Goal: Task Accomplishment & Management: Use online tool/utility

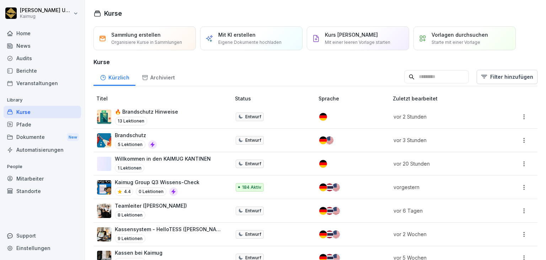
click at [175, 122] on div "13 Lektionen" at bounding box center [146, 121] width 63 height 9
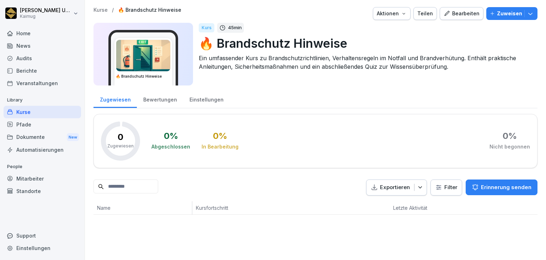
click at [458, 19] on button "Bearbeiten" at bounding box center [462, 13] width 44 height 13
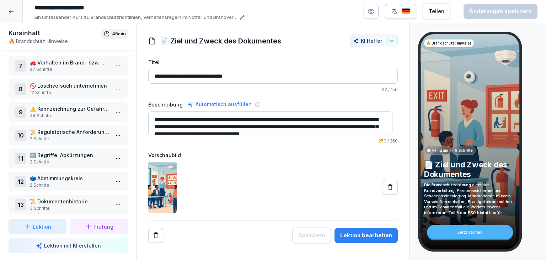
scroll to position [71, 0]
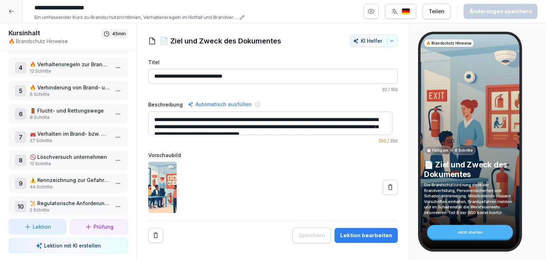
click at [111, 115] on html "**********" at bounding box center [273, 130] width 546 height 260
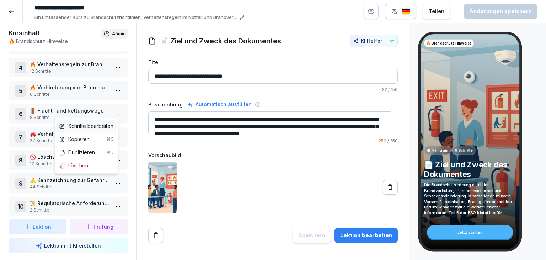
click at [102, 124] on div "Schritte bearbeiten" at bounding box center [86, 125] width 54 height 7
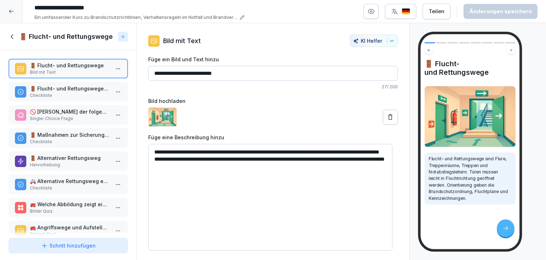
click at [70, 185] on p "Checkliste" at bounding box center [70, 188] width 80 height 6
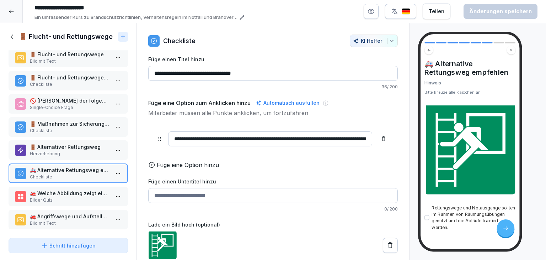
scroll to position [17, 0]
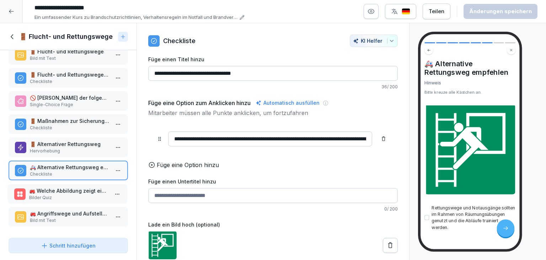
click at [68, 187] on p "🚒 Welche Abbildung zeigt eine Notabstiegsleiter als alternativen Rettungsweg?" at bounding box center [69, 190] width 80 height 7
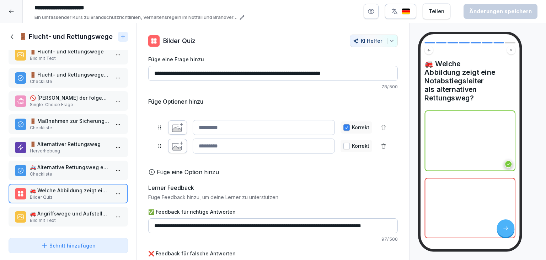
click at [175, 132] on button "button" at bounding box center [177, 127] width 19 height 14
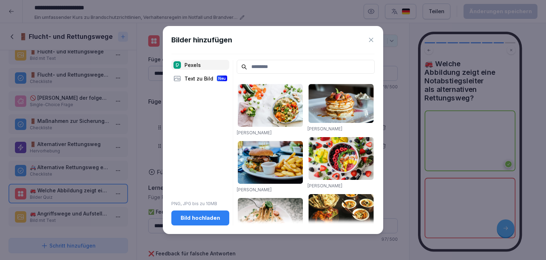
click at [197, 78] on div "Text zu Bild Neu" at bounding box center [200, 78] width 58 height 10
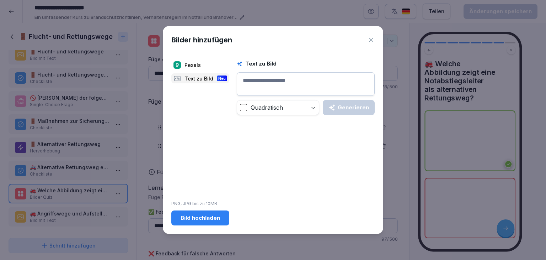
click at [307, 83] on textarea at bounding box center [306, 83] width 138 height 23
click at [363, 107] on div "Generieren" at bounding box center [349, 107] width 41 height 8
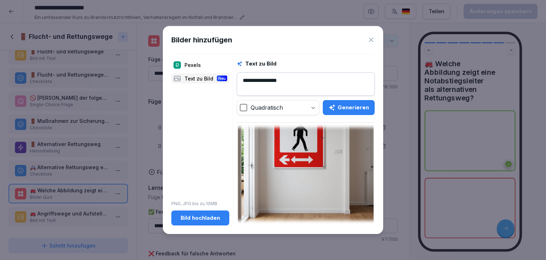
scroll to position [324, 0]
click at [300, 84] on textarea "**********" at bounding box center [306, 83] width 138 height 23
type textarea "*"
click at [366, 105] on div "Generieren" at bounding box center [349, 107] width 41 height 8
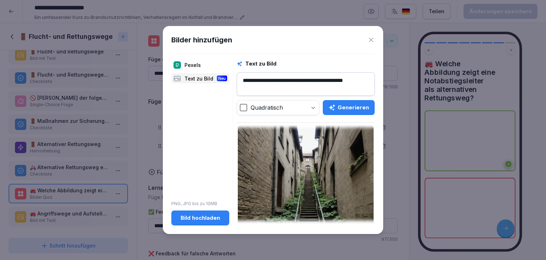
scroll to position [0, 0]
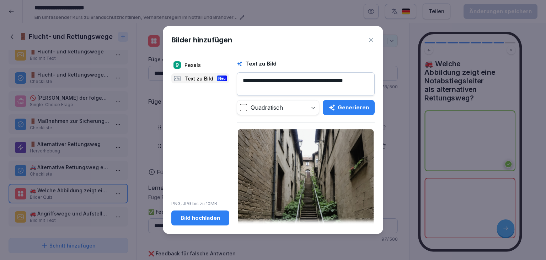
click at [245, 81] on textarea "**********" at bounding box center [306, 83] width 138 height 23
type textarea "**********"
click at [333, 109] on icon "button" at bounding box center [332, 107] width 7 height 7
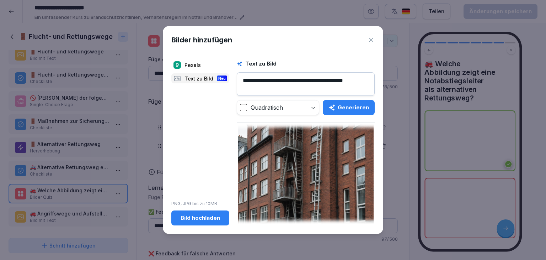
scroll to position [324, 0]
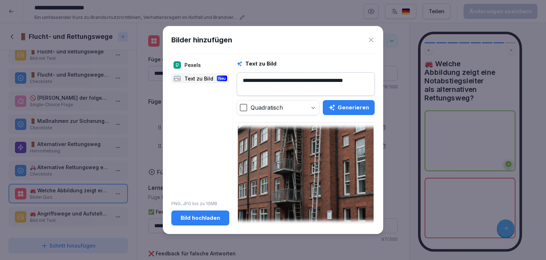
click at [314, 174] on img at bounding box center [306, 156] width 136 height 136
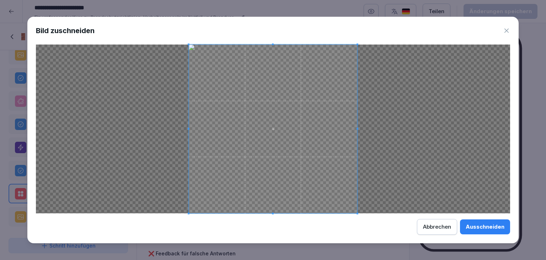
click at [487, 229] on div "Ausschneiden" at bounding box center [485, 227] width 39 height 8
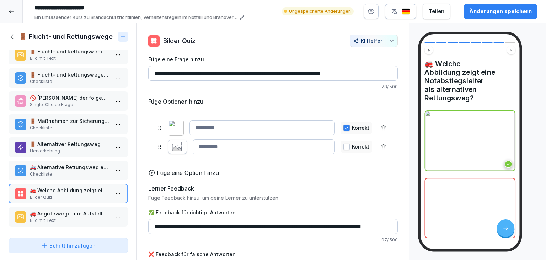
click at [172, 146] on icon "button" at bounding box center [176, 147] width 9 height 7
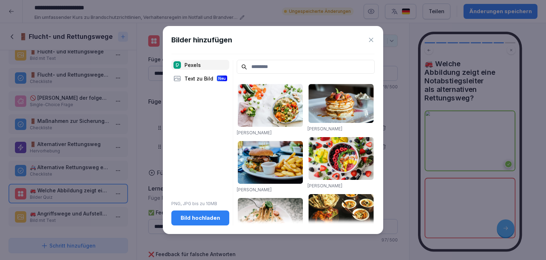
click at [277, 67] on input at bounding box center [306, 67] width 138 height 14
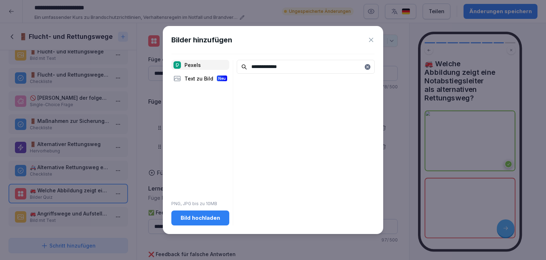
type input "**********"
click at [203, 78] on div "Text zu Bild Neu" at bounding box center [200, 78] width 58 height 10
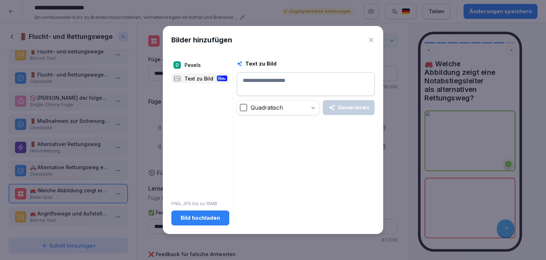
click at [266, 84] on textarea at bounding box center [306, 83] width 138 height 23
type textarea "**********"
click at [344, 111] on button "Generieren" at bounding box center [349, 107] width 52 height 15
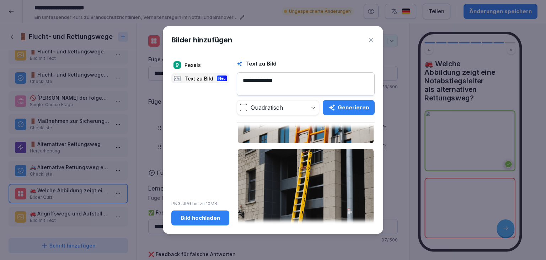
scroll to position [111, 0]
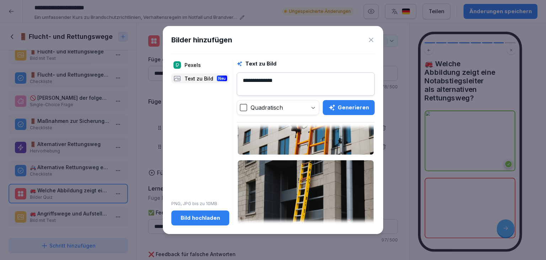
click at [325, 143] on img at bounding box center [306, 86] width 136 height 136
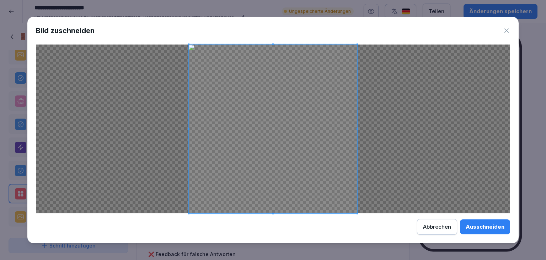
click at [488, 219] on button "Ausschneiden" at bounding box center [485, 226] width 50 height 15
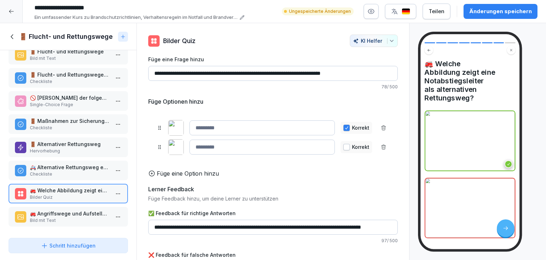
click at [505, 15] on div "Änderungen speichern" at bounding box center [500, 11] width 63 height 8
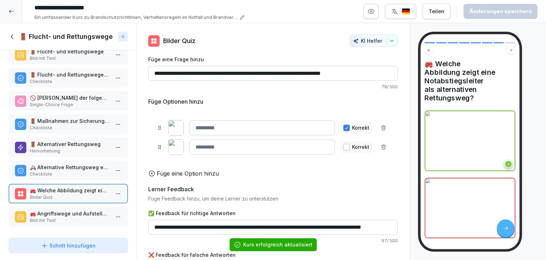
click at [98, 117] on p "🚪 Maßnahmen zur Sicherung der Flucht- und Rettungswege" at bounding box center [70, 120] width 80 height 7
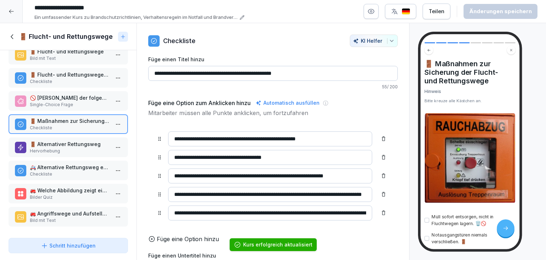
click at [58, 142] on p "🚪 Alternativer Rettungsweg" at bounding box center [70, 143] width 80 height 7
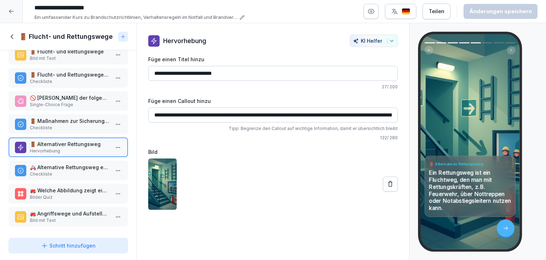
click at [73, 217] on p "Bild mit Text" at bounding box center [70, 220] width 80 height 6
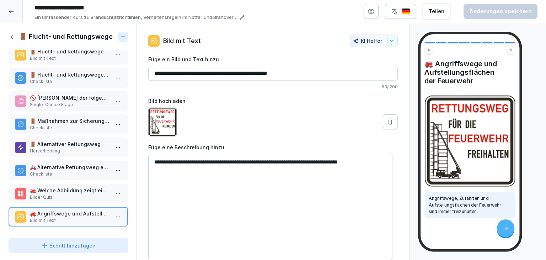
click at [13, 36] on icon at bounding box center [13, 37] width 8 height 8
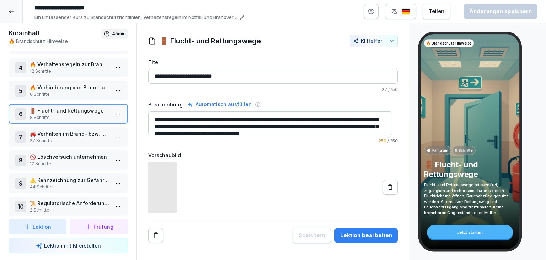
click at [76, 85] on p "🔥 Verhinderung von Brand- und Rauchausbreitung" at bounding box center [70, 87] width 80 height 7
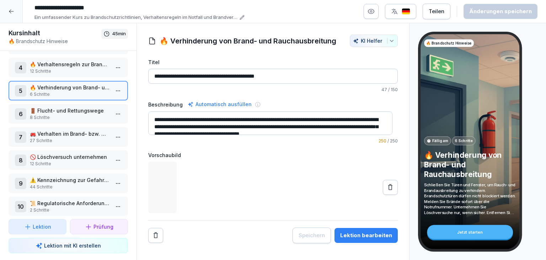
click at [111, 93] on html "**********" at bounding box center [273, 130] width 546 height 260
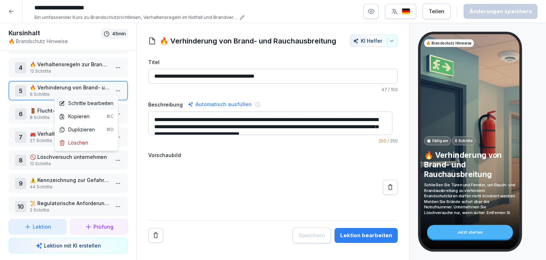
click at [101, 99] on div "Schritte bearbeiten" at bounding box center [86, 102] width 54 height 7
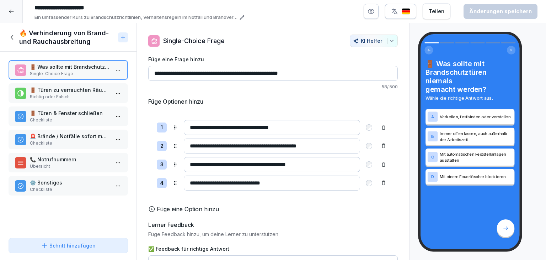
click at [58, 83] on div "🚪 Türen zu verrauchten Räumen sollten immer geschlossen gehalten werden, um die…" at bounding box center [68, 93] width 119 height 20
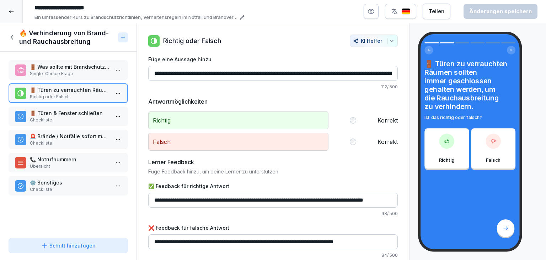
click at [70, 117] on p "Checkliste" at bounding box center [70, 120] width 80 height 6
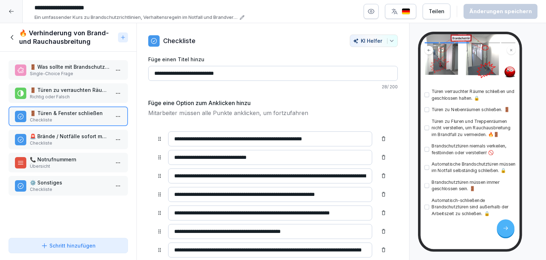
scroll to position [110, 0]
click at [59, 191] on div "⚙️ Sonstiges Checkliste" at bounding box center [68, 186] width 119 height 20
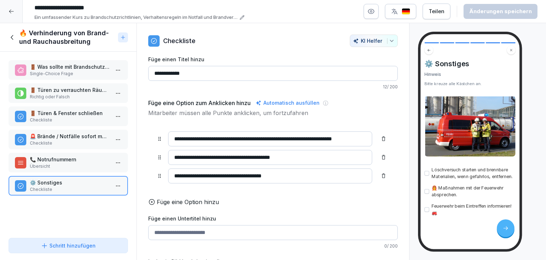
click at [12, 36] on icon at bounding box center [13, 37] width 8 height 8
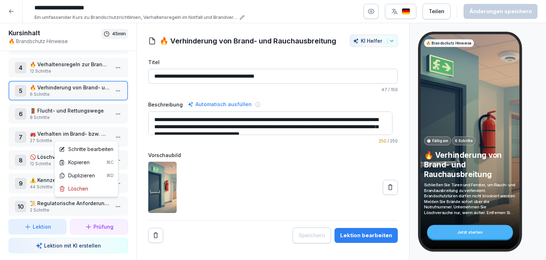
click at [108, 135] on html "**********" at bounding box center [273, 130] width 546 height 260
click at [102, 150] on div "Schritte bearbeiten" at bounding box center [86, 148] width 54 height 7
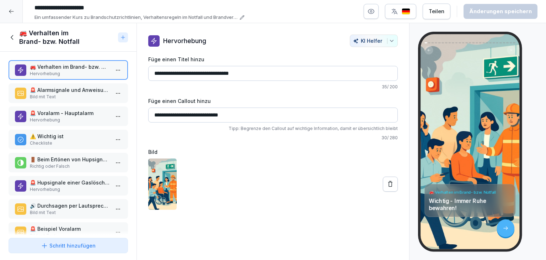
click at [65, 97] on p "Bild mit Text" at bounding box center [70, 97] width 80 height 6
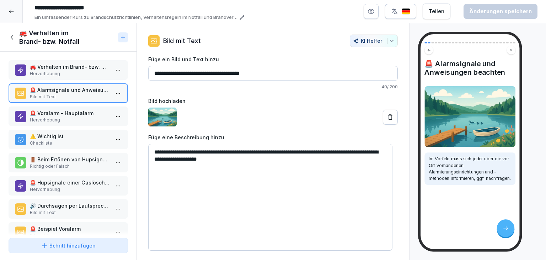
click at [91, 119] on p "Hervorhebung" at bounding box center [70, 120] width 80 height 6
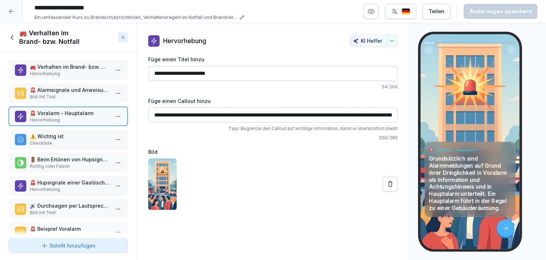
click at [390, 40] on button "KI Helfer" at bounding box center [374, 40] width 48 height 12
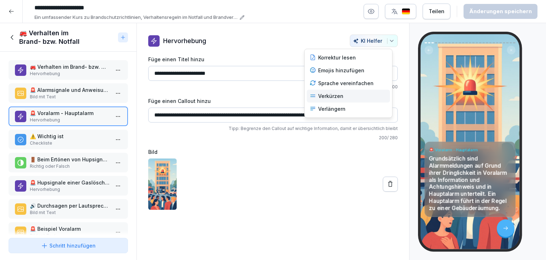
click at [356, 97] on div "Verkürzen" at bounding box center [348, 96] width 83 height 13
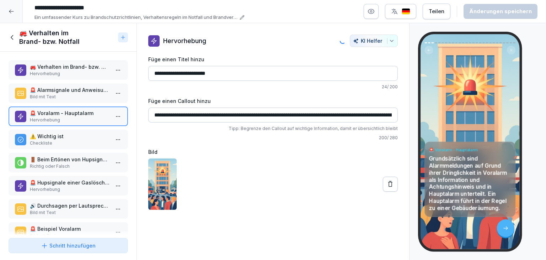
type input "**********"
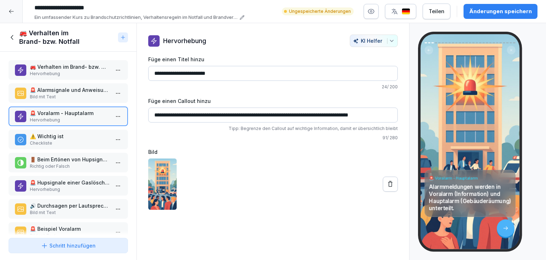
click at [85, 135] on p "⚠️ Wichtig ist" at bounding box center [70, 135] width 80 height 7
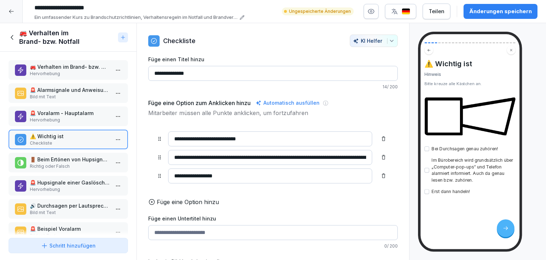
click at [94, 155] on p "🚪 Beim Ertönen von Hupsignalen einer Gaslöschanlage sollten Sie das Gebäude sof…" at bounding box center [70, 158] width 80 height 7
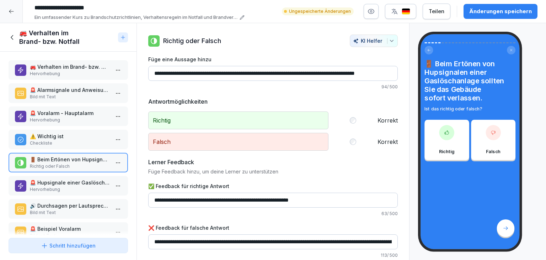
click at [92, 179] on p "🚨 Hupsignale einer Gaslöschanlage" at bounding box center [70, 182] width 80 height 7
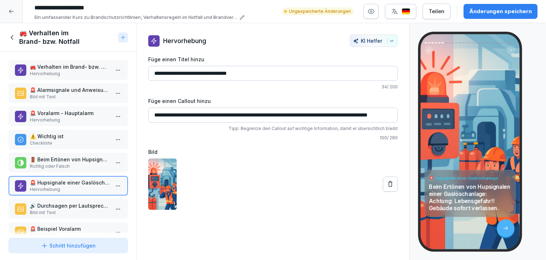
click at [59, 206] on p "🔊 Durchsagen per Lautsprecheranlage (ELA)" at bounding box center [70, 205] width 80 height 7
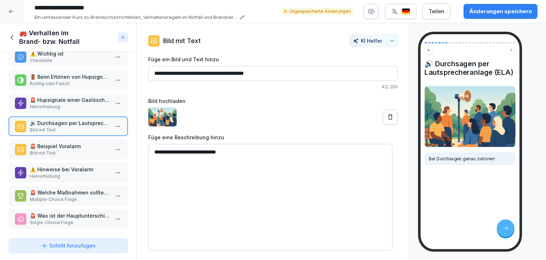
scroll to position [107, 0]
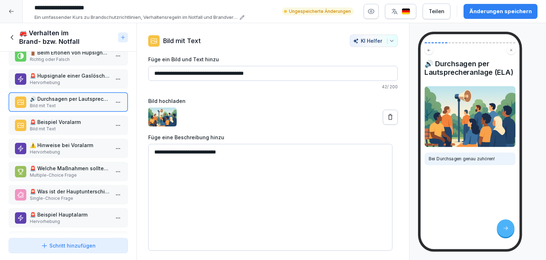
click at [71, 126] on p "Bild mit Text" at bounding box center [70, 129] width 80 height 6
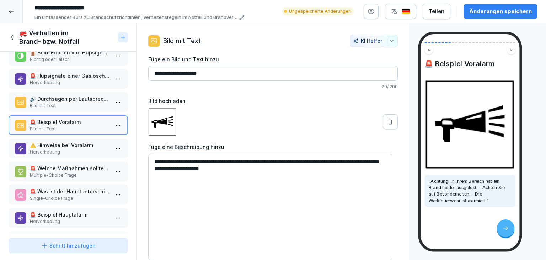
click at [431, 113] on img at bounding box center [470, 123] width 91 height 91
click at [80, 153] on div "⚠️ Hinweise bei Voralarm Hervorhebung" at bounding box center [68, 148] width 119 height 20
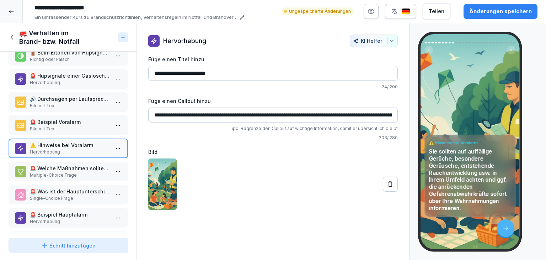
click at [387, 43] on button "KI Helfer" at bounding box center [374, 40] width 48 height 12
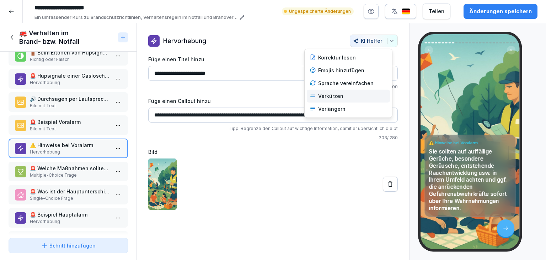
click at [343, 99] on div "Verkürzen" at bounding box center [348, 96] width 83 height 13
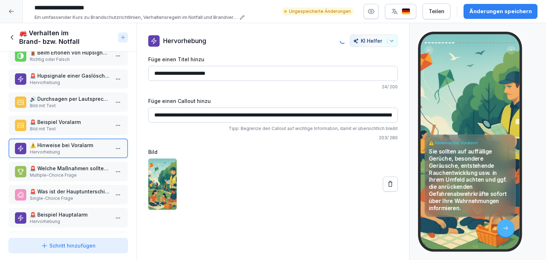
type input "**********"
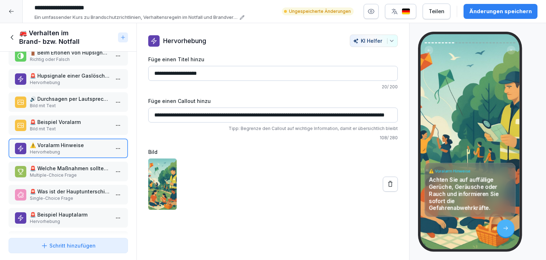
click at [70, 172] on p "Multiple-Choice Frage" at bounding box center [70, 175] width 80 height 6
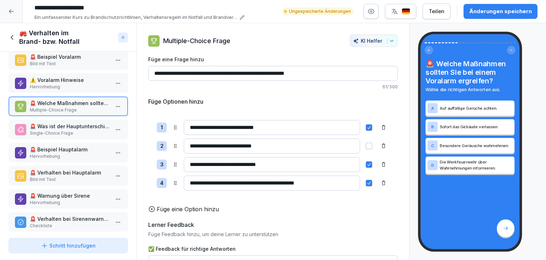
scroll to position [178, 0]
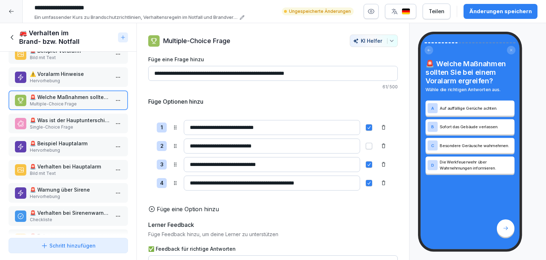
click at [59, 120] on p "🚨 Was ist der Hauptunterschied zwischen einem Voralarm und einem Hauptalarm?" at bounding box center [70, 119] width 80 height 7
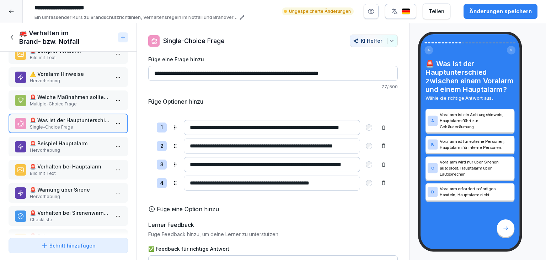
click at [89, 147] on p "Hervorhebung" at bounding box center [70, 150] width 80 height 6
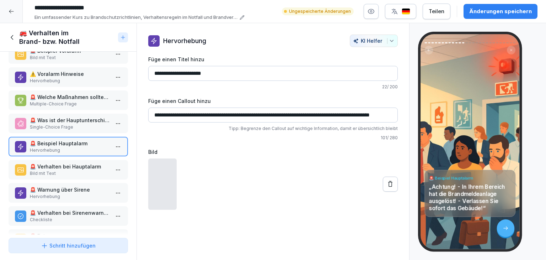
click at [460, 136] on div "🚨 Beispiel Hauptalarm „Achtung! - In Ihrem Bereich hat die Brandmeldeanlage aus…" at bounding box center [470, 141] width 99 height 214
click at [52, 165] on p "🚨 Verhalten bei Hauptalarm" at bounding box center [70, 166] width 80 height 7
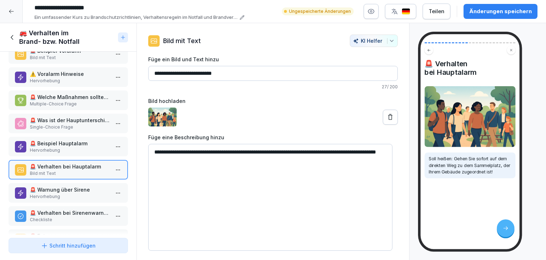
click at [57, 147] on p "Hervorhebung" at bounding box center [70, 150] width 80 height 6
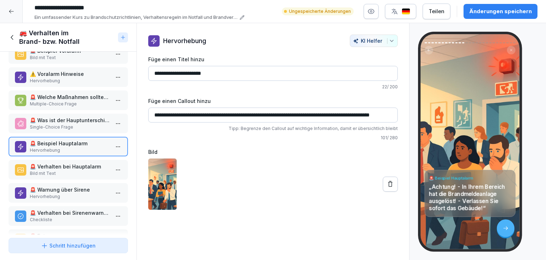
click at [488, 7] on div "Änderungen speichern" at bounding box center [500, 11] width 63 height 8
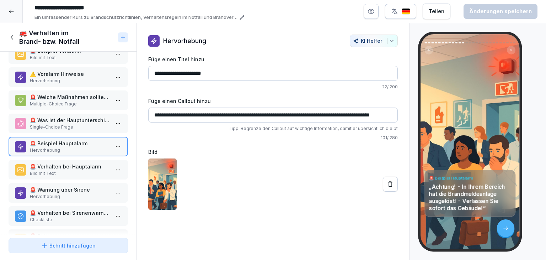
click at [38, 170] on p "Bild mit Text" at bounding box center [70, 173] width 80 height 6
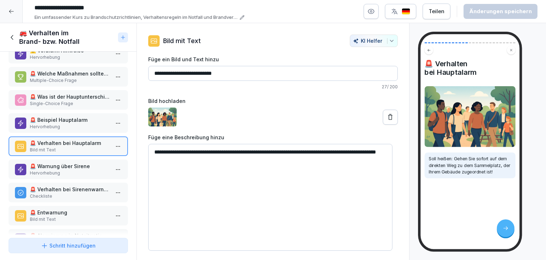
scroll to position [213, 0]
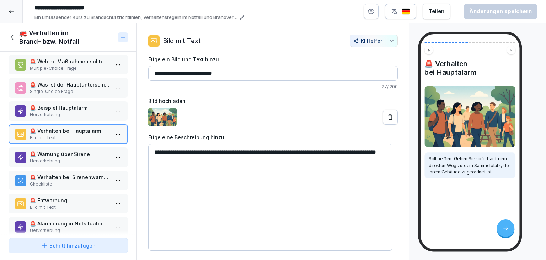
click at [56, 158] on p "Hervorhebung" at bounding box center [70, 161] width 80 height 6
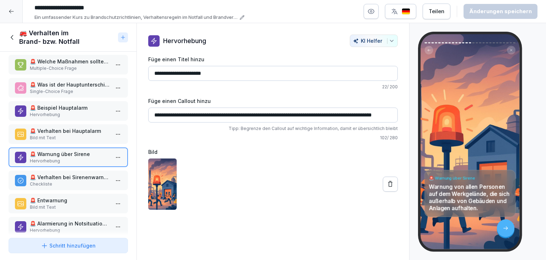
click at [62, 174] on p "🚨 Verhalten bei Sirenenwarnung" at bounding box center [70, 176] width 80 height 7
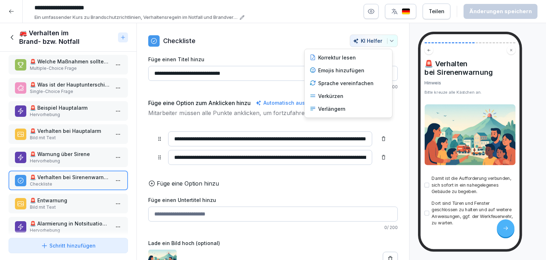
click at [388, 38] on div "KI Helfer" at bounding box center [374, 41] width 42 height 6
click at [338, 96] on div "Verkürzen" at bounding box center [348, 96] width 83 height 13
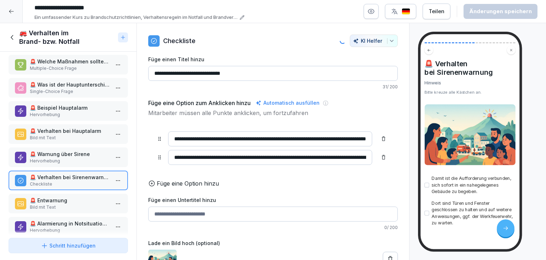
type input "**********"
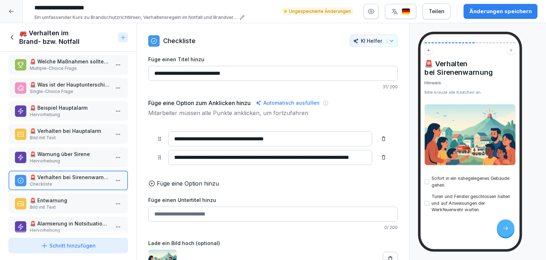
click at [506, 14] on div "Änderungen speichern" at bounding box center [500, 11] width 63 height 8
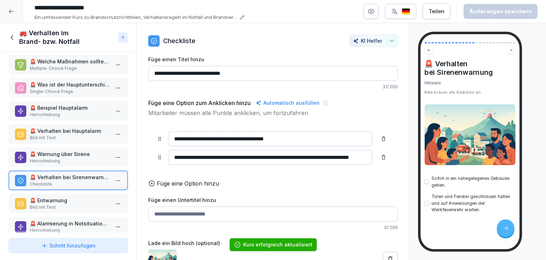
click at [86, 198] on p "🚨 Entwarnung" at bounding box center [70, 199] width 80 height 7
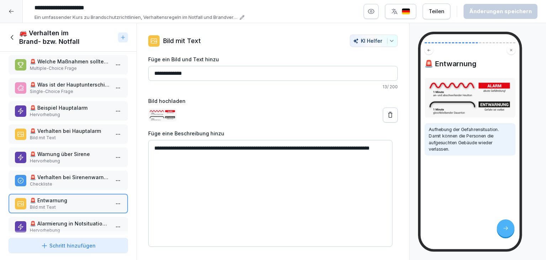
click at [404, 90] on div "**********" at bounding box center [273, 140] width 272 height 212
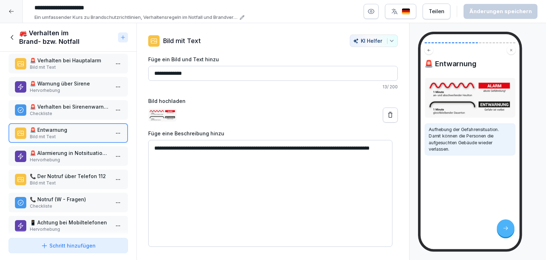
scroll to position [320, 0]
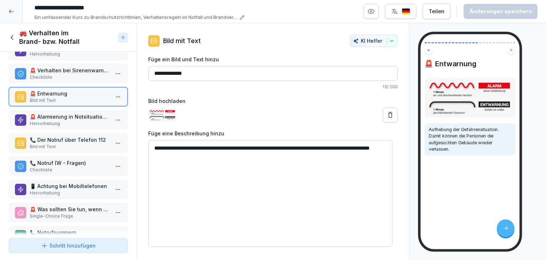
click at [71, 113] on p "🚨 Alarmierung in Notsituationen - Brand bzw. Unfall melden" at bounding box center [70, 116] width 80 height 7
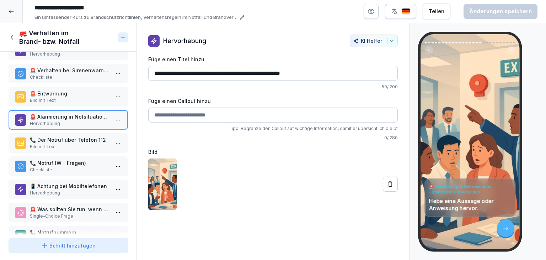
click at [374, 17] on button "button" at bounding box center [371, 11] width 15 height 15
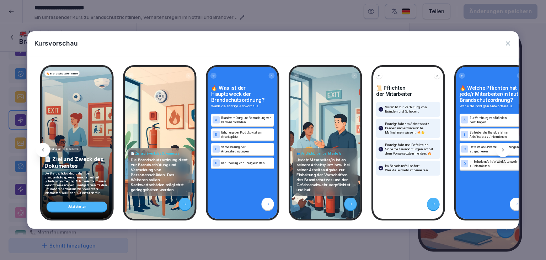
click at [462, 153] on div "A Zur Verhütung von Bränden beizutragen B Sich über die Brandgefahr am Arbeitsp…" at bounding box center [491, 142] width 63 height 56
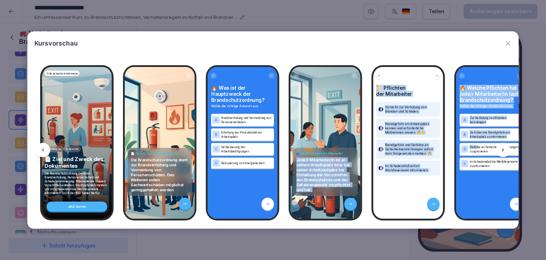
drag, startPoint x: 477, startPoint y: 144, endPoint x: 364, endPoint y: 144, distance: 113.1
click at [351, 150] on div "🔥 Brandschutz Hinweise Fällig am 6 Schritte 📄 Ziel und Zweck des Dokumentes Die…" at bounding box center [272, 142] width 491 height 171
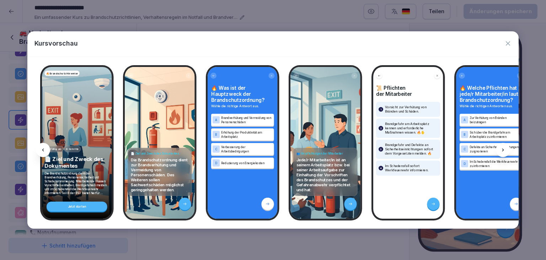
click at [504, 153] on div at bounding box center [503, 150] width 14 height 14
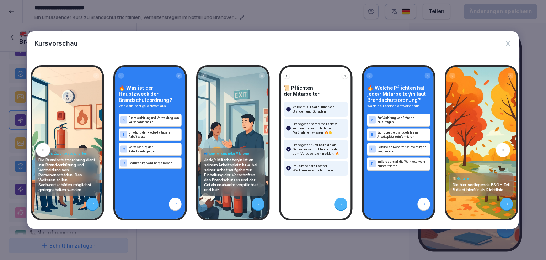
click at [504, 153] on div at bounding box center [503, 150] width 14 height 14
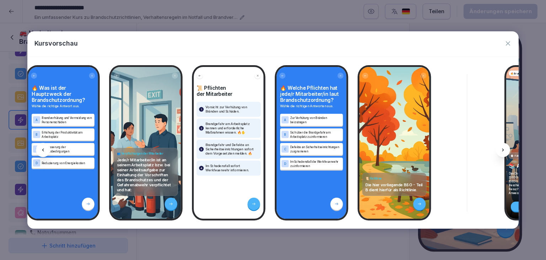
scroll to position [0, 170]
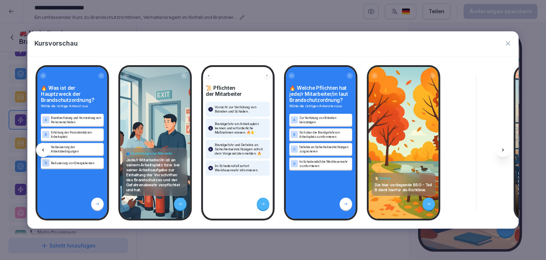
click at [504, 153] on div at bounding box center [503, 150] width 14 height 14
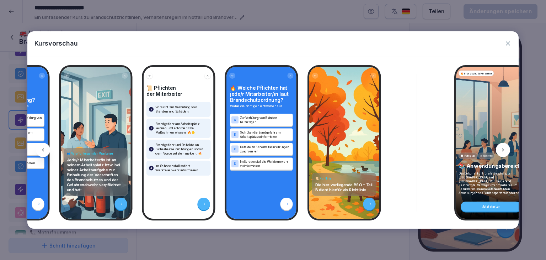
scroll to position [0, 265]
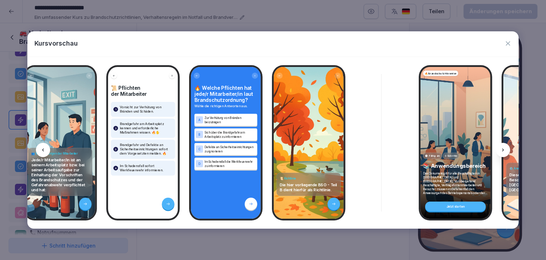
click at [507, 46] on icon "button" at bounding box center [508, 43] width 7 height 7
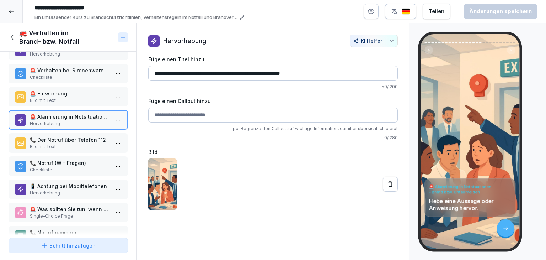
click at [90, 143] on p "Bild mit Text" at bounding box center [70, 146] width 80 height 6
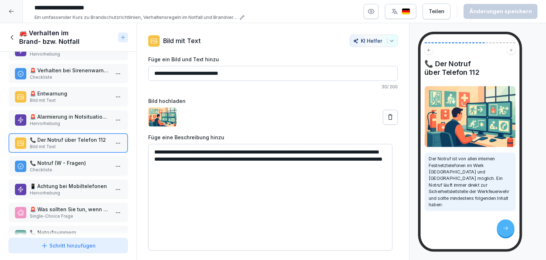
click at [389, 43] on icon "button" at bounding box center [392, 41] width 6 height 6
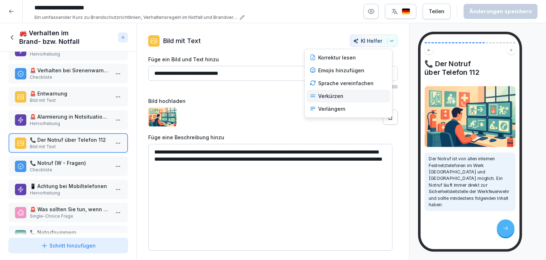
click at [338, 96] on div "Verkürzen" at bounding box center [348, 96] width 83 height 13
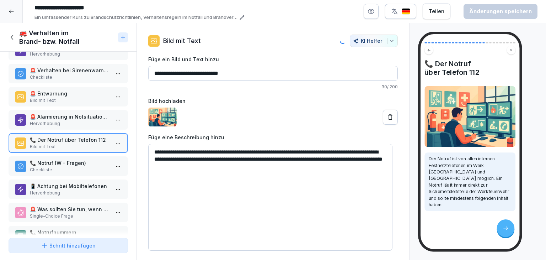
type input "**********"
type textarea "**********"
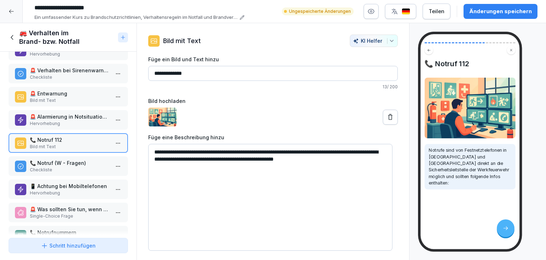
click at [72, 159] on p "📞 Notruf (W - Fragen)" at bounding box center [70, 162] width 80 height 7
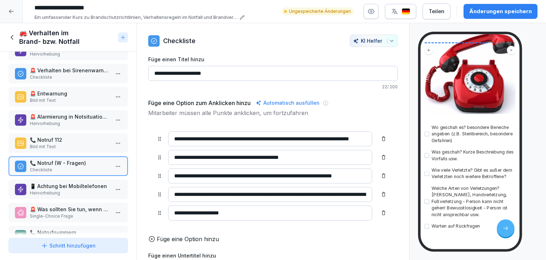
scroll to position [110, 0]
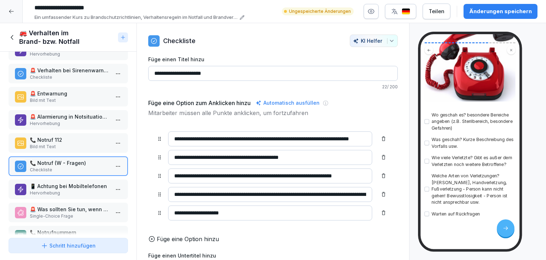
click at [389, 42] on icon "button" at bounding box center [392, 41] width 6 height 6
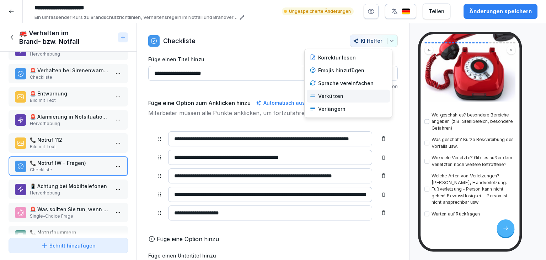
click at [340, 97] on div "Verkürzen" at bounding box center [348, 96] width 83 height 13
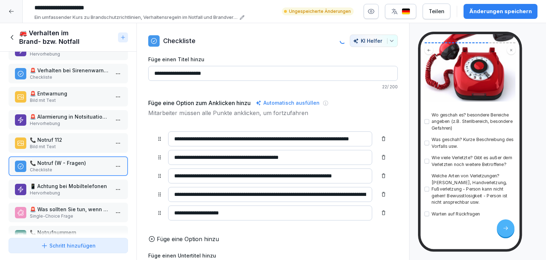
type input "**********"
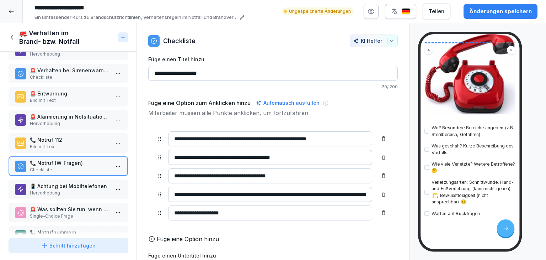
scroll to position [91, 0]
click at [51, 190] on p "Hervorhebung" at bounding box center [70, 193] width 80 height 6
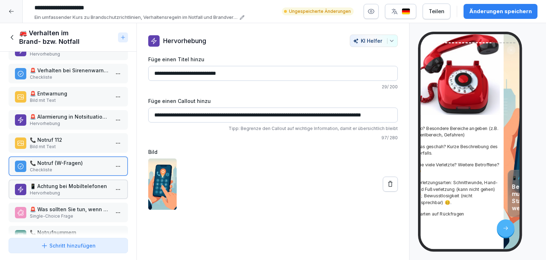
scroll to position [91, 0]
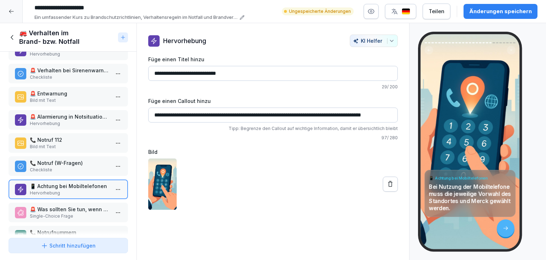
click at [54, 213] on p "Single-Choice Frage" at bounding box center [70, 216] width 80 height 6
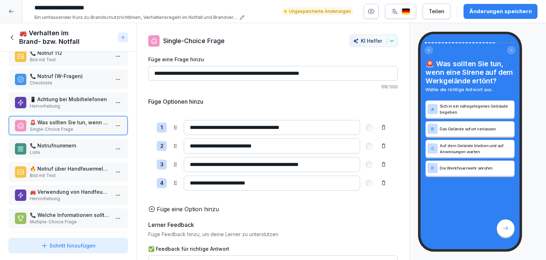
scroll to position [427, 0]
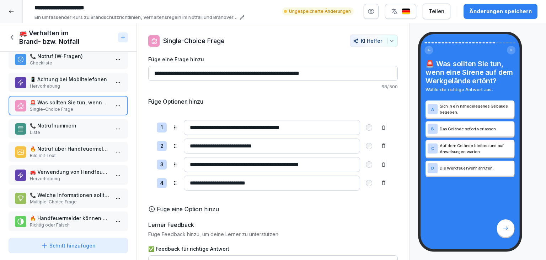
click at [89, 122] on p "📞 Notrufnummern" at bounding box center [70, 125] width 80 height 7
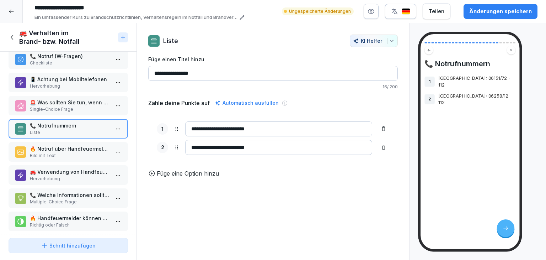
click at [84, 152] on p "Bild mit Text" at bounding box center [70, 155] width 80 height 6
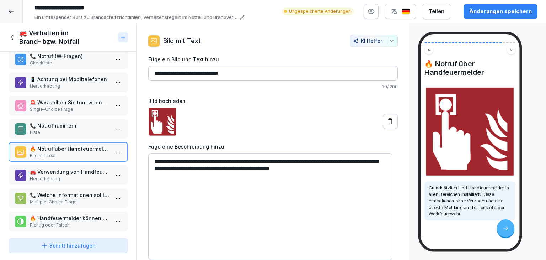
click at [386, 45] on button "KI Helfer" at bounding box center [374, 40] width 48 height 12
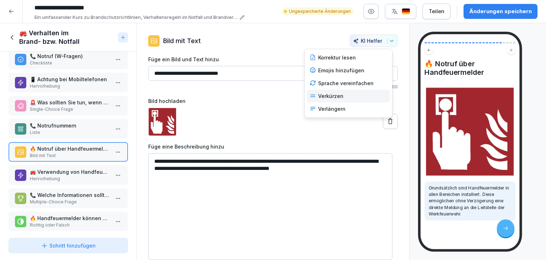
click at [320, 94] on div "Verkürzen" at bounding box center [348, 96] width 83 height 13
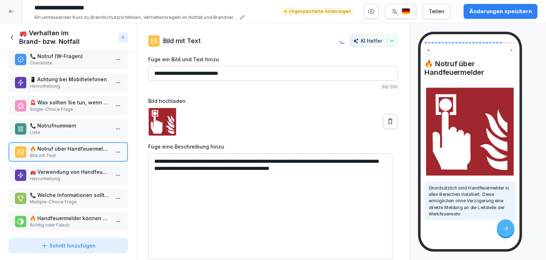
type input "**********"
type textarea "**********"
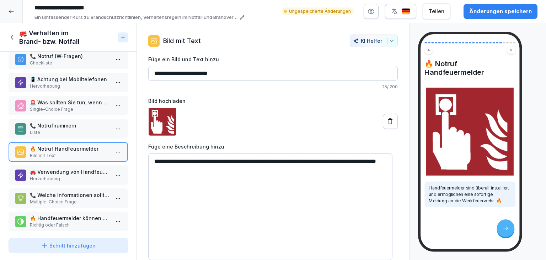
click at [64, 168] on p "🚒 Verwendung von Handfeuermeldern" at bounding box center [70, 171] width 80 height 7
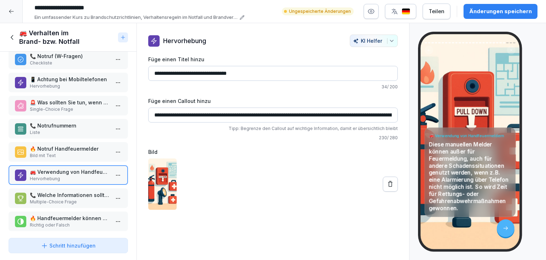
click at [389, 43] on button "KI Helfer" at bounding box center [374, 40] width 48 height 12
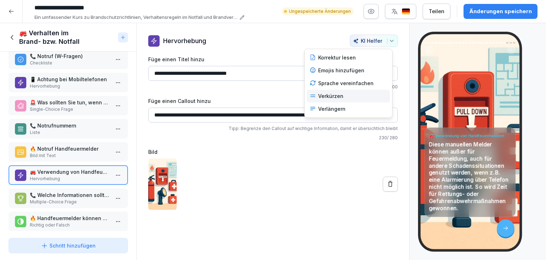
click at [338, 95] on div "Verkürzen" at bounding box center [348, 96] width 83 height 13
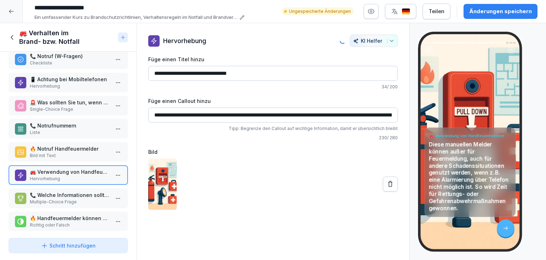
type input "**********"
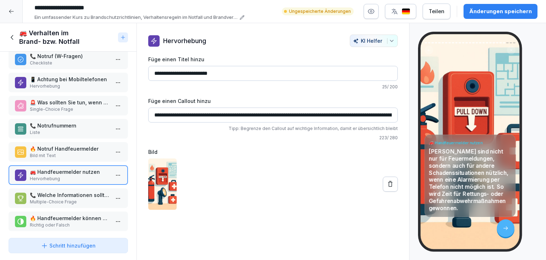
drag, startPoint x: 67, startPoint y: 194, endPoint x: 64, endPoint y: 190, distance: 5.6
click at [67, 198] on p "Multiple-Choice Frage" at bounding box center [70, 201] width 80 height 6
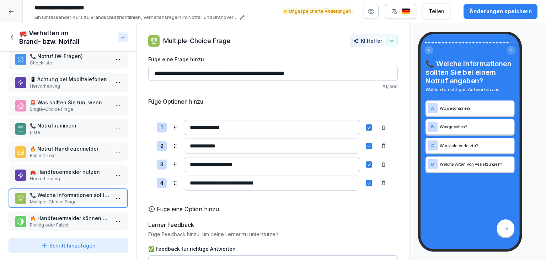
scroll to position [452, 0]
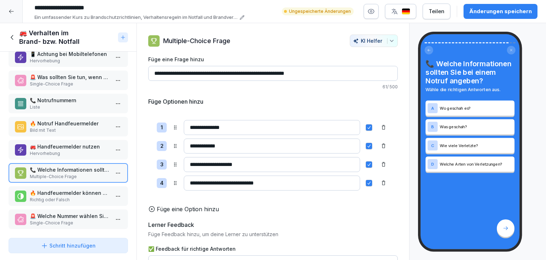
click at [46, 196] on p "Richtig oder Falsch" at bounding box center [70, 199] width 80 height 6
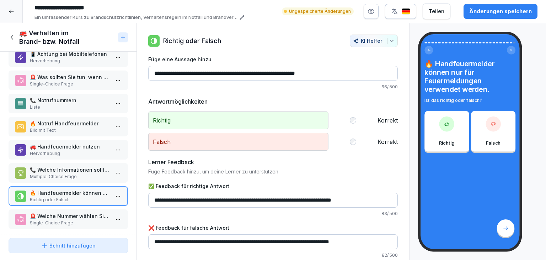
click at [43, 212] on p "🚨 Welche Nummer wählen Sie für einen Notruf vom Standort Gernsheim aus?" at bounding box center [70, 215] width 80 height 7
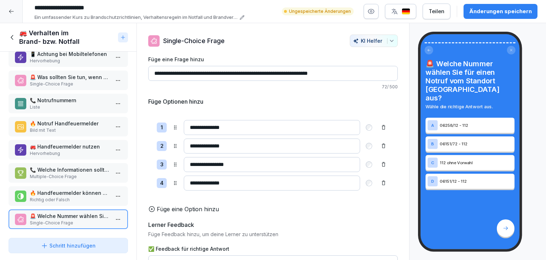
click at [10, 36] on icon at bounding box center [13, 37] width 8 height 8
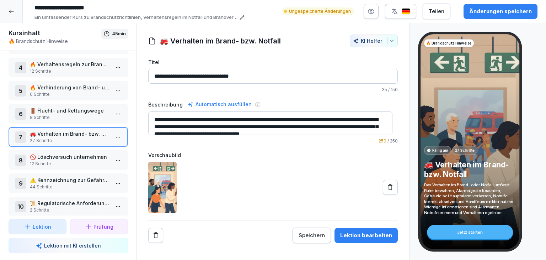
click at [112, 159] on html "**********" at bounding box center [273, 130] width 546 height 260
click at [480, 7] on div "Änderungen speichern" at bounding box center [500, 11] width 63 height 8
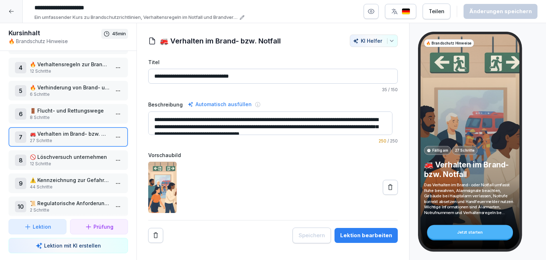
click at [110, 135] on html "**********" at bounding box center [273, 130] width 546 height 260
click at [113, 144] on div "Schritte bearbeiten" at bounding box center [86, 148] width 60 height 13
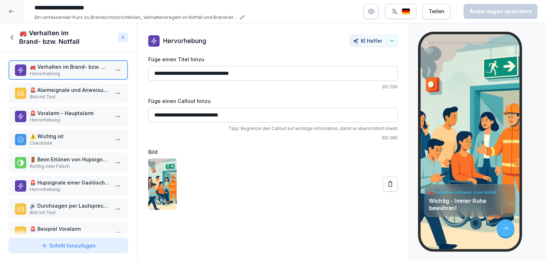
click at [91, 95] on p "Bild mit Text" at bounding box center [70, 97] width 80 height 6
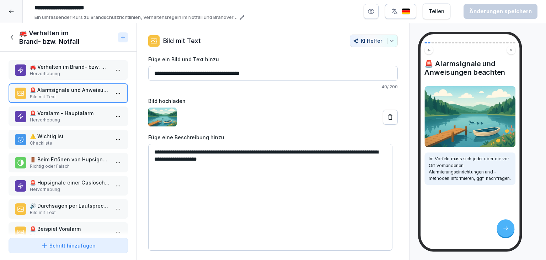
click at [11, 39] on icon at bounding box center [13, 37] width 8 height 8
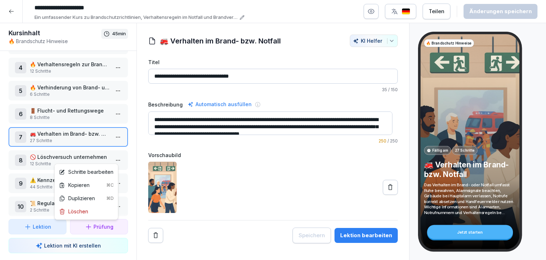
click at [116, 157] on html "**********" at bounding box center [273, 130] width 546 height 260
click at [94, 173] on div "Schritte bearbeiten" at bounding box center [86, 171] width 54 height 7
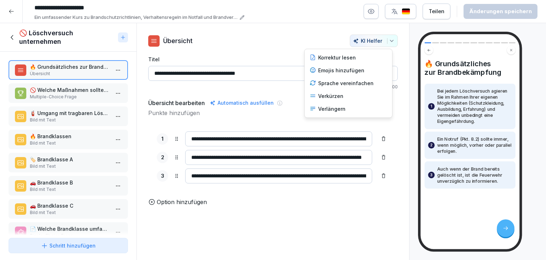
click at [389, 44] on button "KI Helfer" at bounding box center [374, 40] width 48 height 12
click at [351, 96] on div "Verkürzen" at bounding box center [348, 96] width 83 height 13
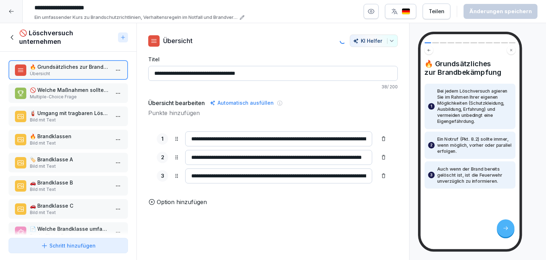
type input "**********"
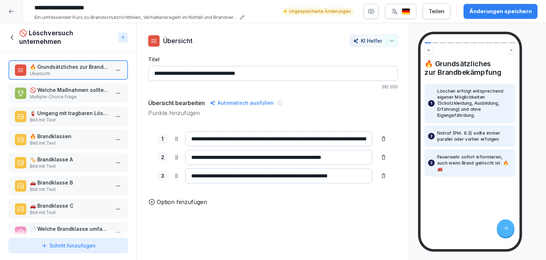
click at [76, 97] on p "Multiple-Choice Frage" at bounding box center [70, 97] width 80 height 6
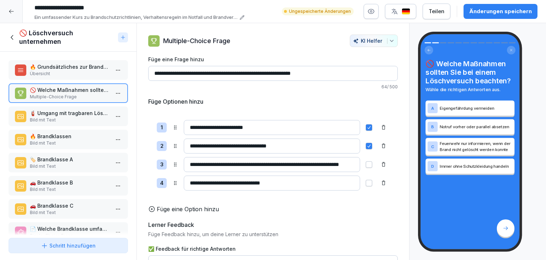
click at [34, 117] on p "Bild mit Text" at bounding box center [70, 120] width 80 height 6
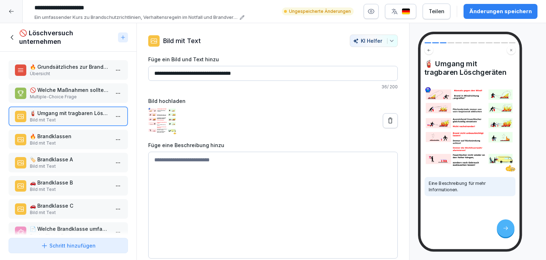
click at [46, 144] on p "Bild mit Text" at bounding box center [70, 143] width 80 height 6
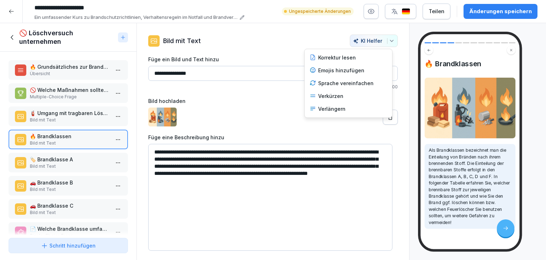
click at [391, 40] on button "KI Helfer" at bounding box center [374, 40] width 48 height 12
click at [334, 100] on div "Verkürzen" at bounding box center [348, 96] width 83 height 13
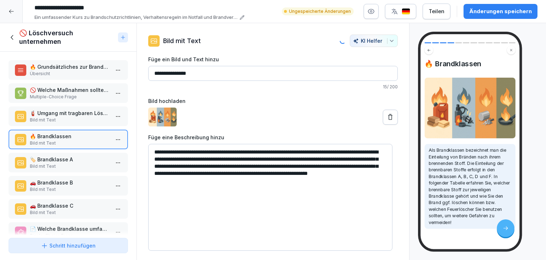
type textarea "**********"
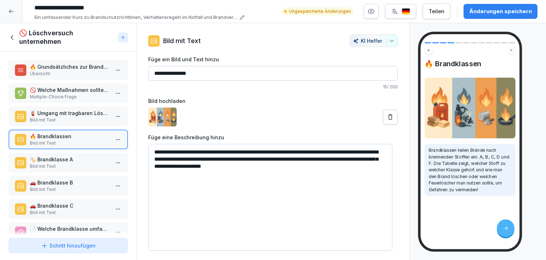
click at [87, 163] on p "Bild mit Text" at bounding box center [70, 166] width 80 height 6
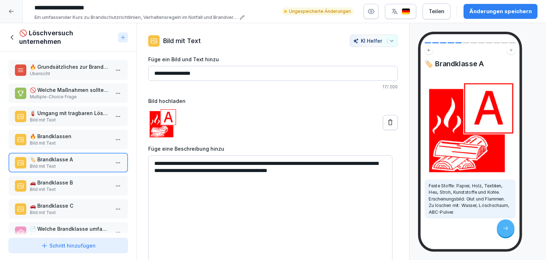
click at [48, 183] on p "🚗 Brandklasse B" at bounding box center [70, 182] width 80 height 7
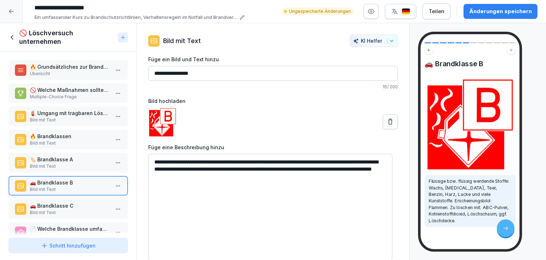
click at [54, 205] on p "🚗 Brandklasse C" at bounding box center [70, 205] width 80 height 7
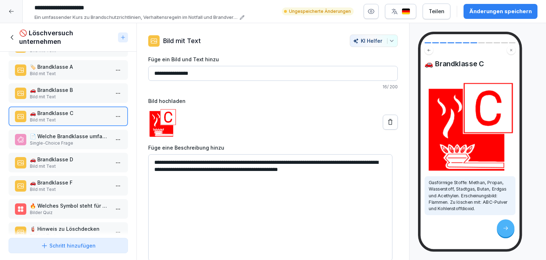
scroll to position [107, 0]
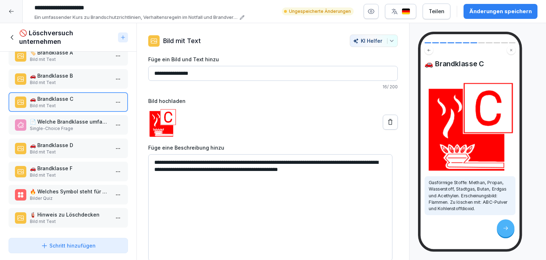
click at [70, 122] on p "📄 Welche Brandklasse umfasst feste Stoffe wie Papier, Holz und Textilien?" at bounding box center [70, 121] width 80 height 7
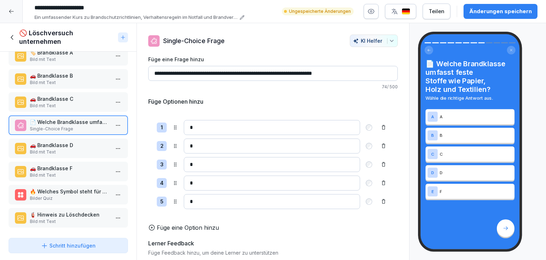
click at [79, 149] on p "Bild mit Text" at bounding box center [70, 152] width 80 height 6
